Goal: Task Accomplishment & Management: Use online tool/utility

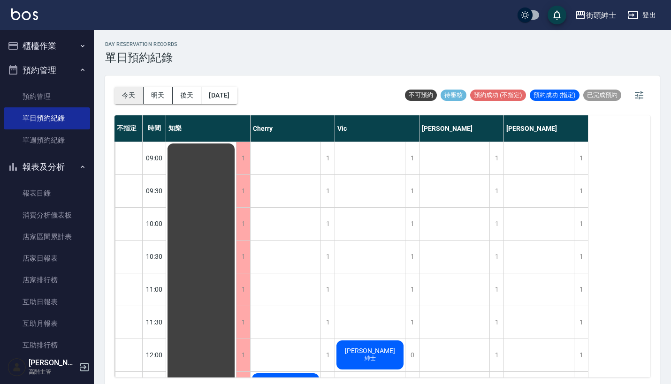
scroll to position [180, 0]
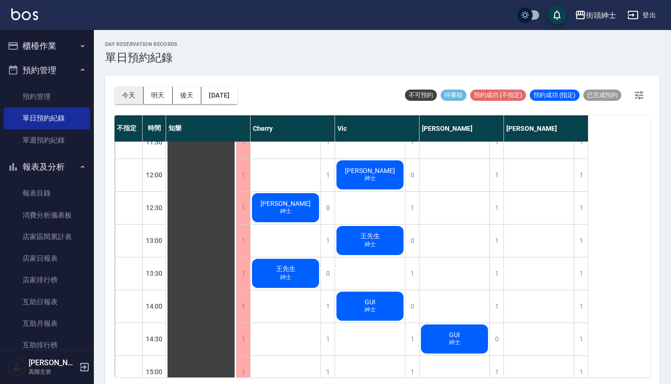
click at [130, 87] on button "今天" at bounding box center [128, 95] width 29 height 17
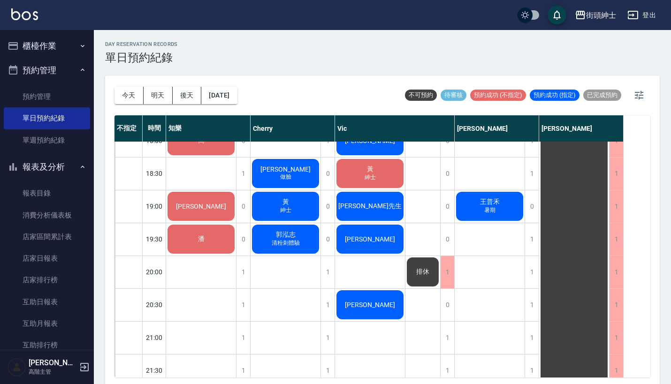
scroll to position [608, 0]
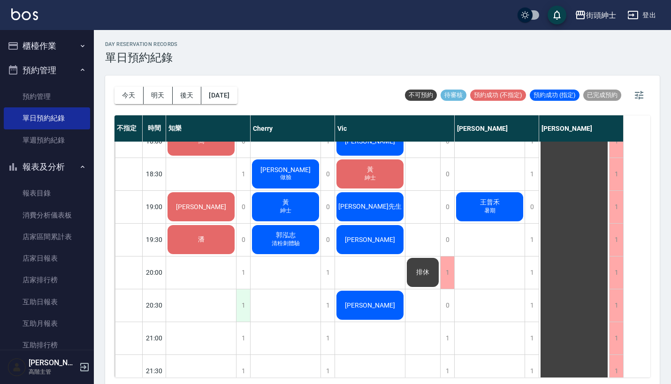
click at [249, 305] on div "1" at bounding box center [243, 305] width 14 height 32
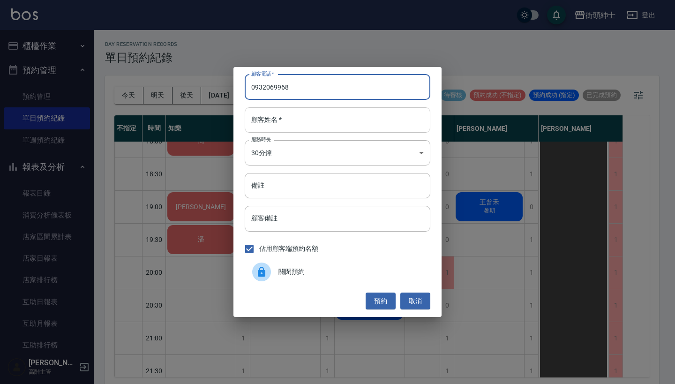
type input "0932069968"
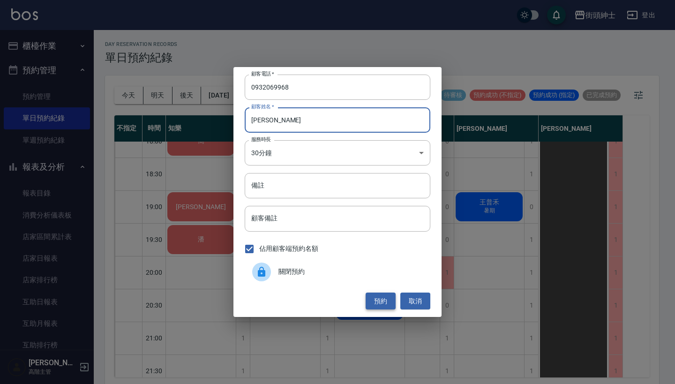
type input "[PERSON_NAME]"
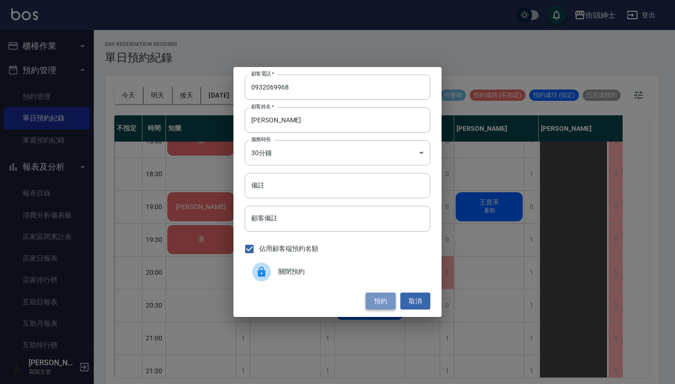
click at [385, 302] on button "預約" at bounding box center [381, 301] width 30 height 17
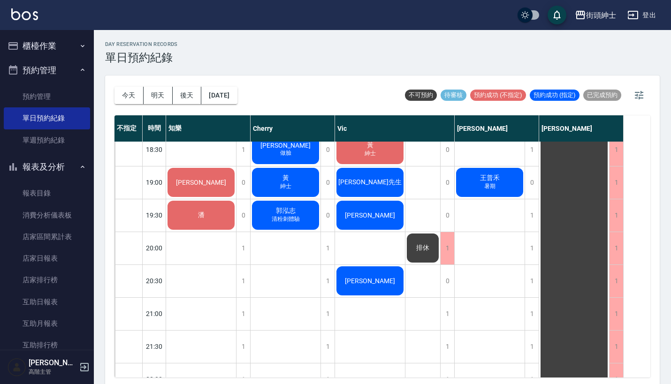
scroll to position [415, 0]
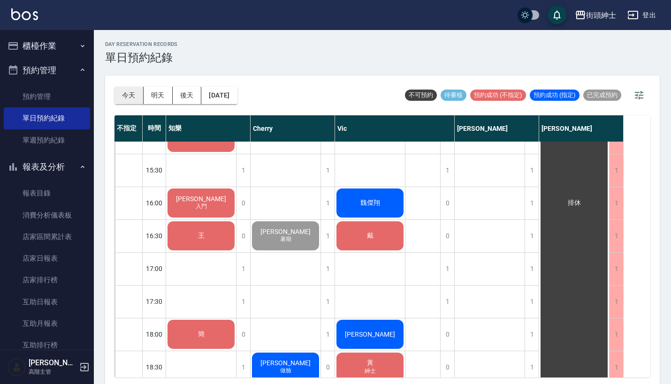
click at [129, 94] on button "今天" at bounding box center [128, 95] width 29 height 17
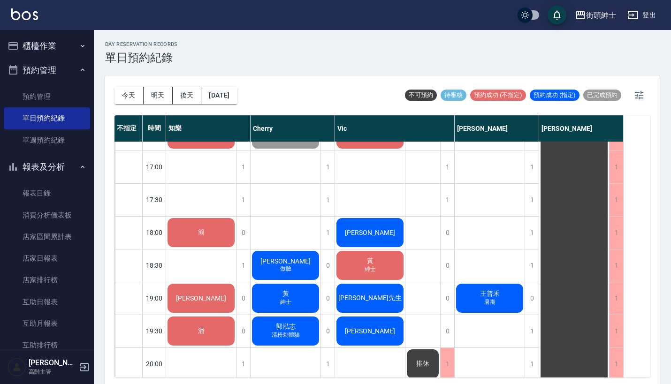
scroll to position [518, 0]
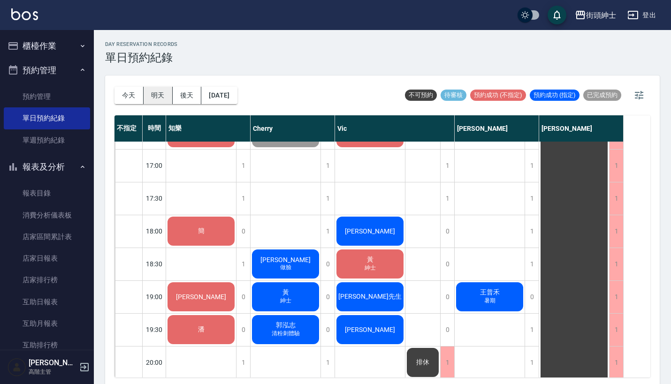
click at [157, 99] on button "明天" at bounding box center [157, 95] width 29 height 17
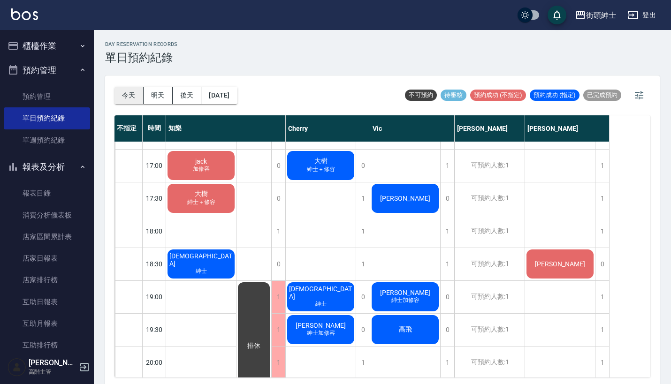
click at [130, 98] on button "今天" at bounding box center [128, 95] width 29 height 17
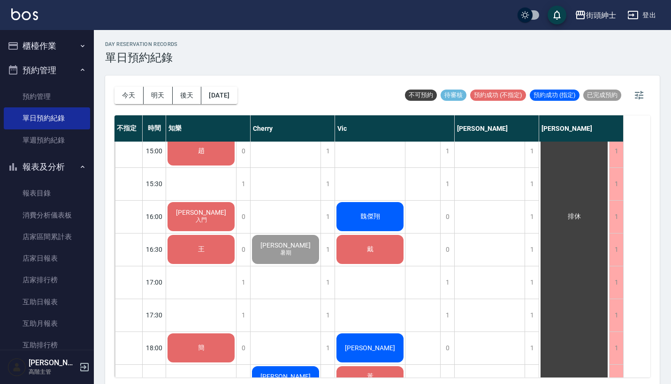
scroll to position [364, 0]
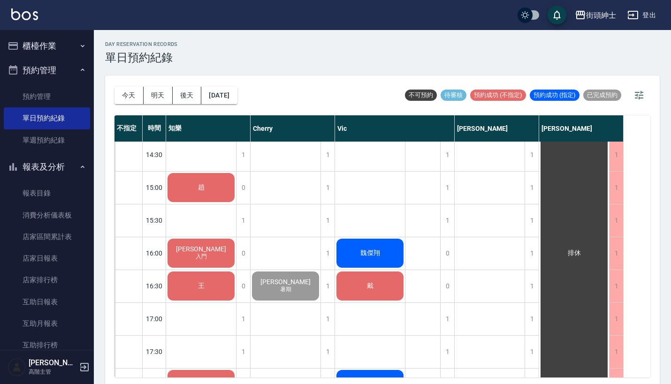
click at [231, 107] on div "[DATE] [DATE] [DATE] [DATE]" at bounding box center [175, 96] width 123 height 40
click at [230, 99] on button "[DATE]" at bounding box center [219, 95] width 36 height 17
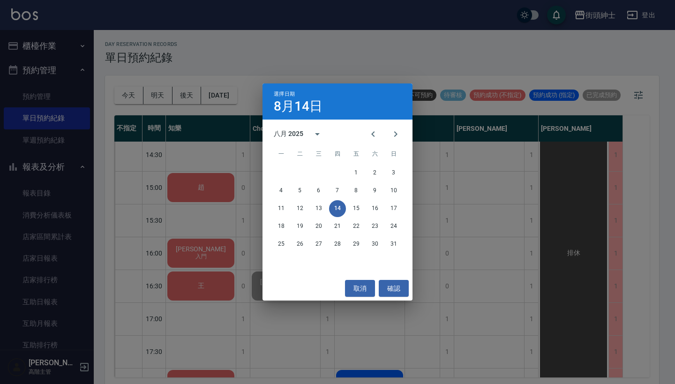
click at [415, 175] on div "選擇日期 [DATE] 八月 2025 一 二 三 四 五 六 日 1 2 3 4 5 6 7 8 9 10 11 12 13 14 15 16 17 18 …" at bounding box center [337, 192] width 675 height 384
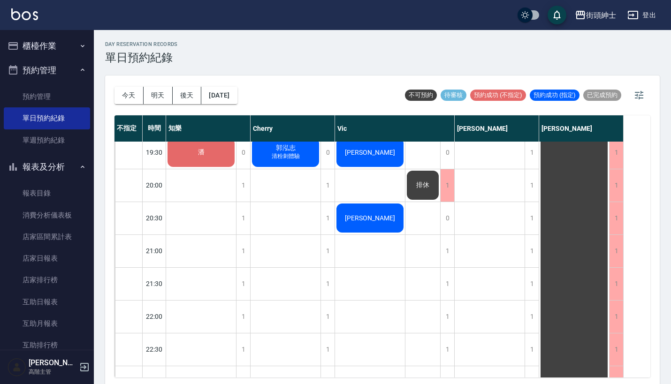
scroll to position [605, 0]
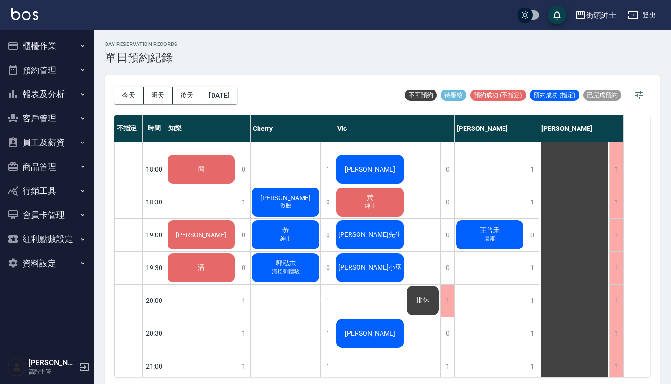
scroll to position [581, 0]
